Goal: Task Accomplishment & Management: Use online tool/utility

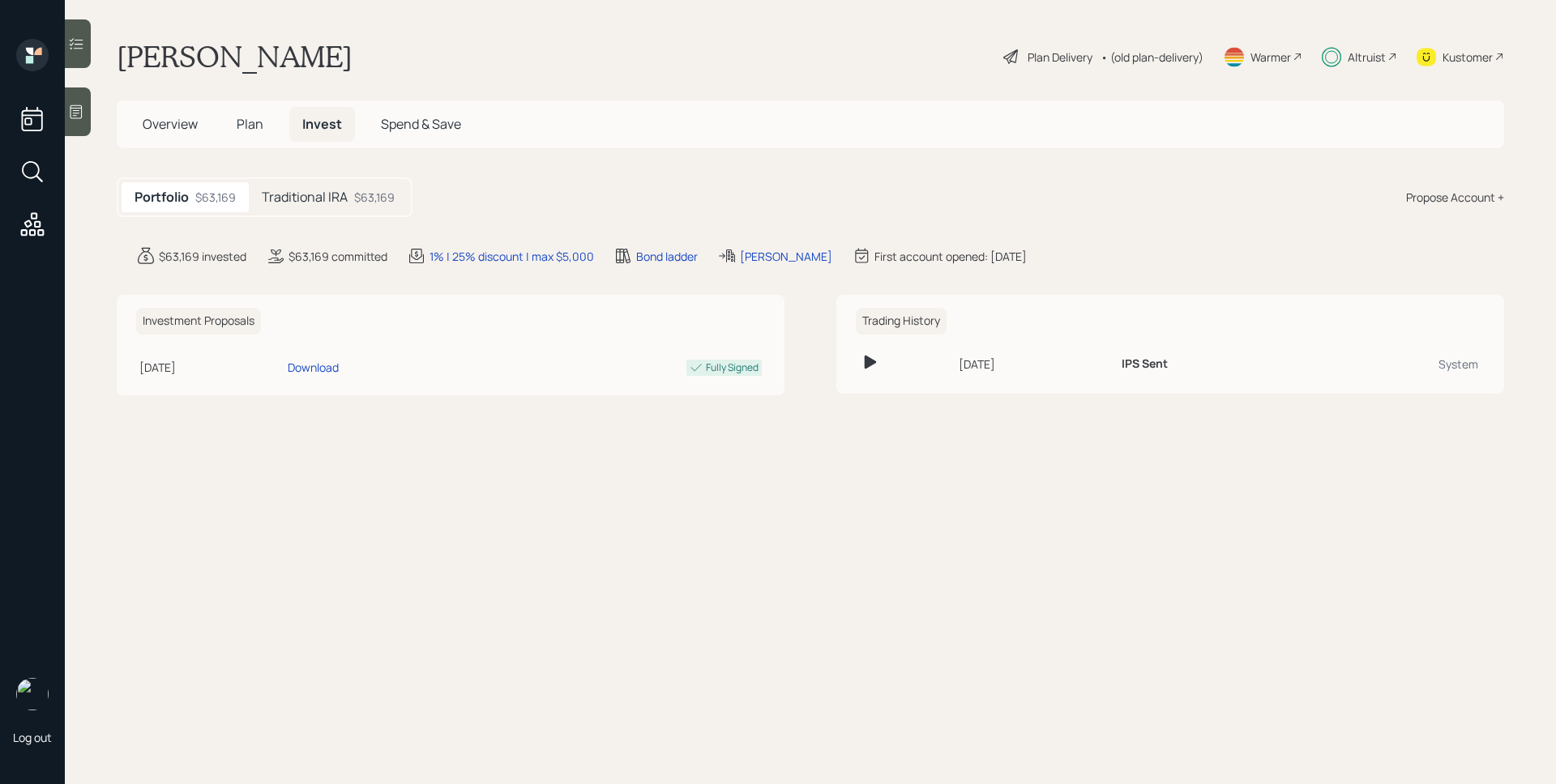
click at [331, 199] on h5 "Traditional IRA" at bounding box center [305, 197] width 86 height 15
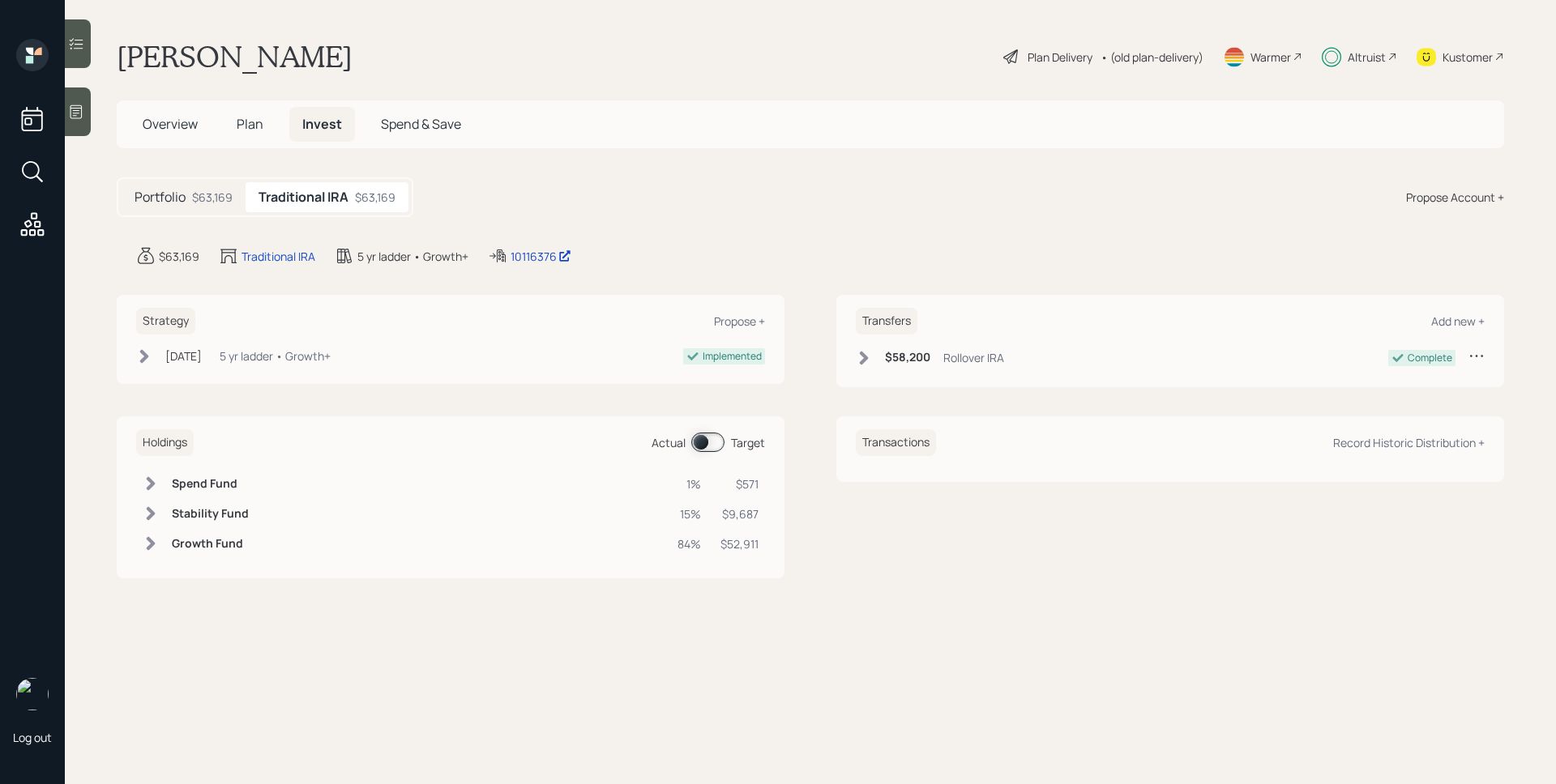
click at [1383, 56] on div "Altruist" at bounding box center [1366, 57] width 38 height 17
